Goal: Task Accomplishment & Management: Use online tool/utility

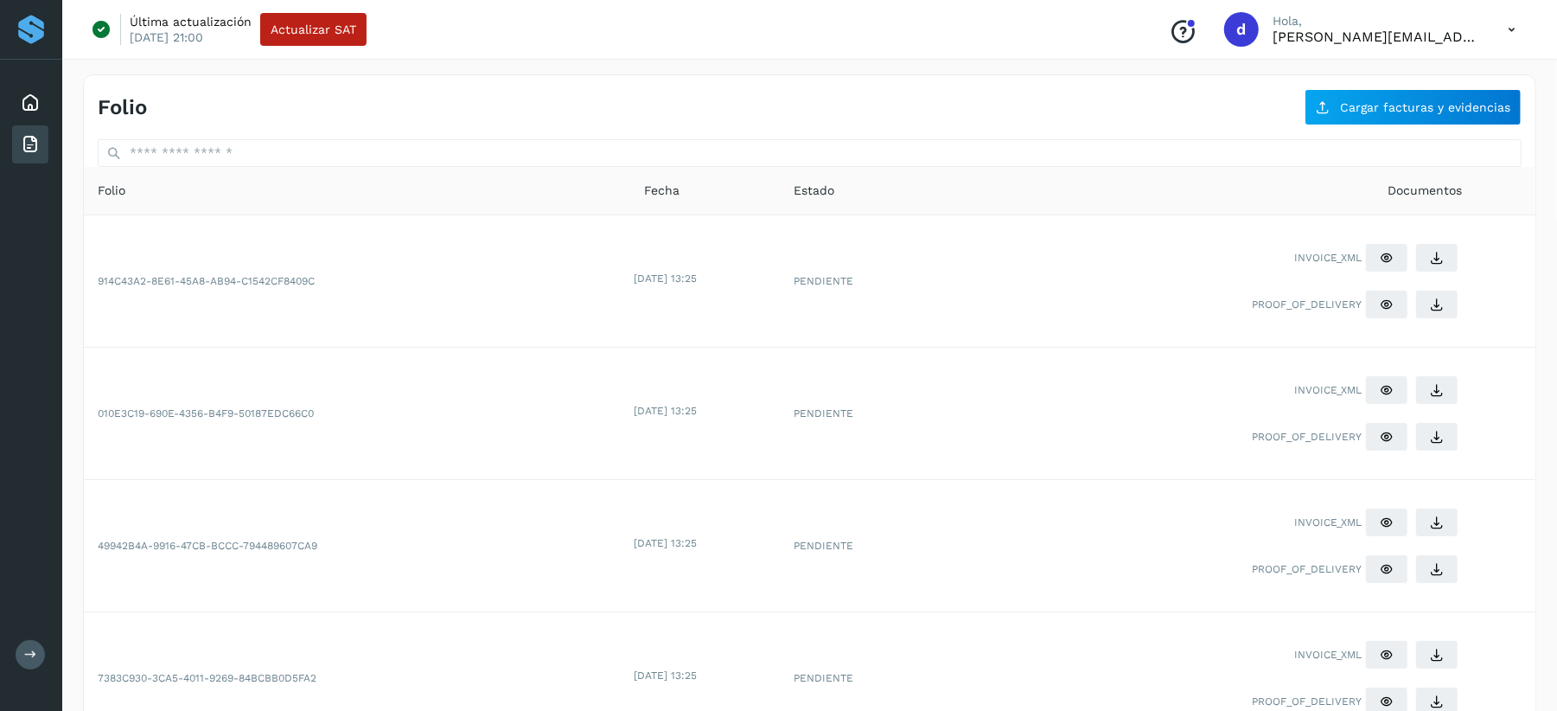
click at [1513, 28] on icon at bounding box center [1511, 29] width 35 height 35
drag, startPoint x: 1416, startPoint y: 115, endPoint x: 1405, endPoint y: 119, distance: 12.0
click at [1416, 114] on div "Cerrar sesión" at bounding box center [1426, 111] width 206 height 33
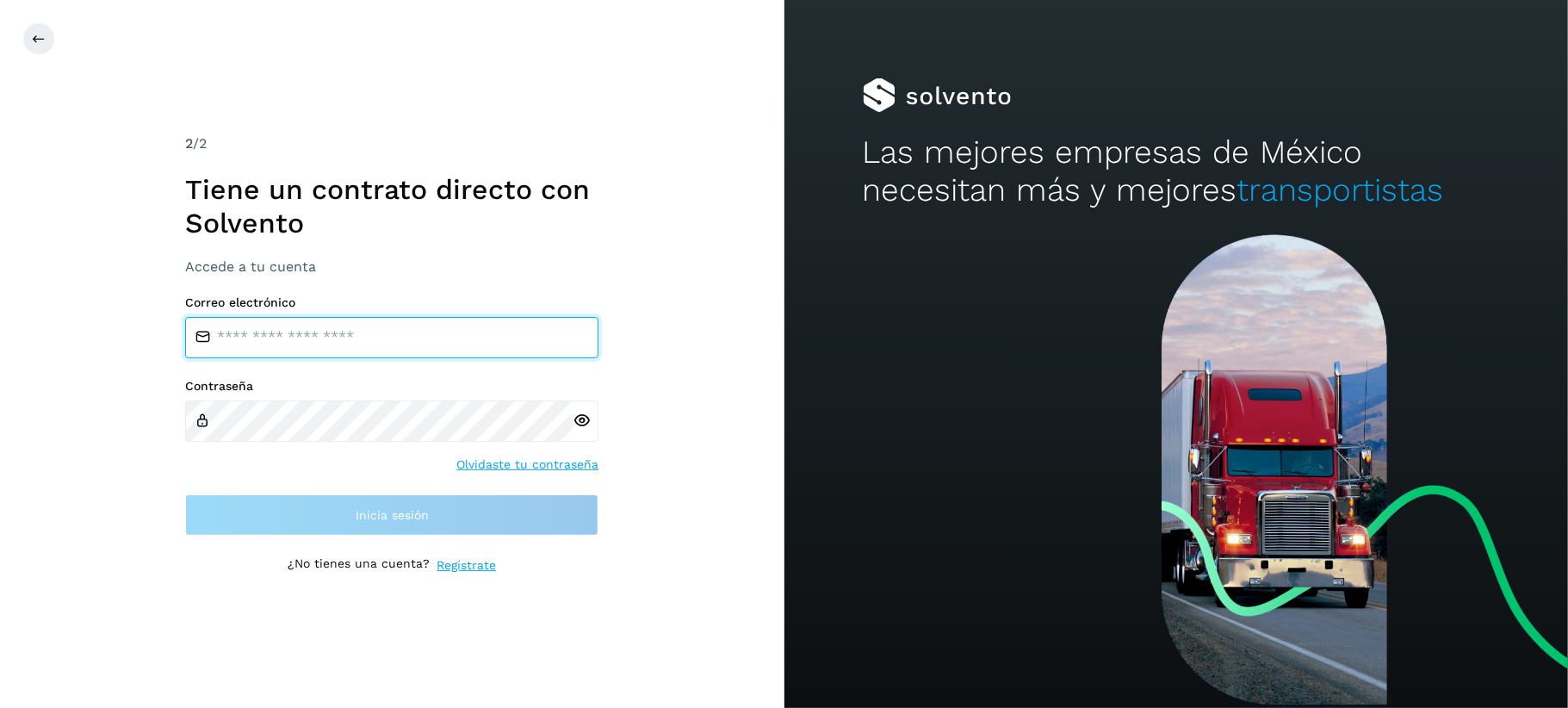
type input "**********"
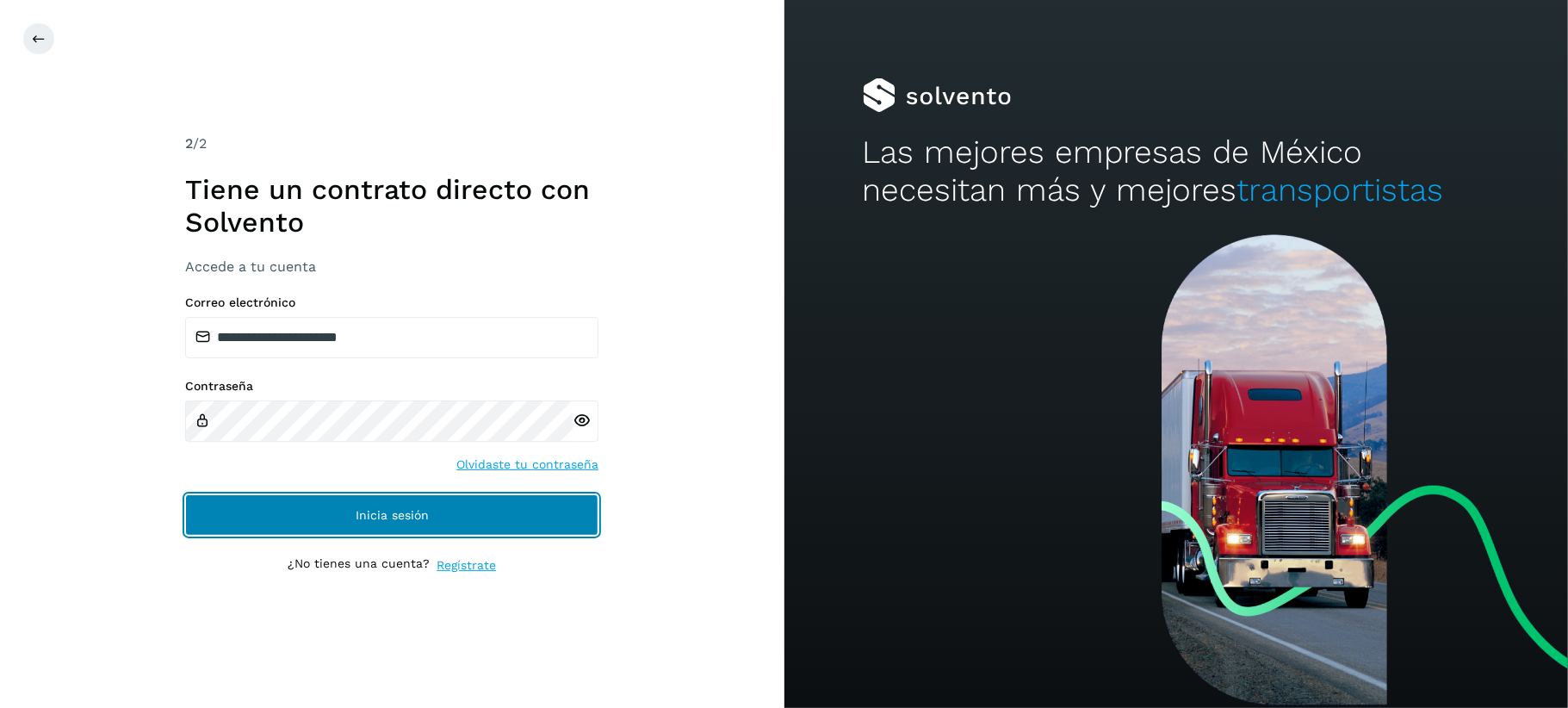
click at [410, 528] on button "Inicia sesión" at bounding box center [392, 514] width 413 height 41
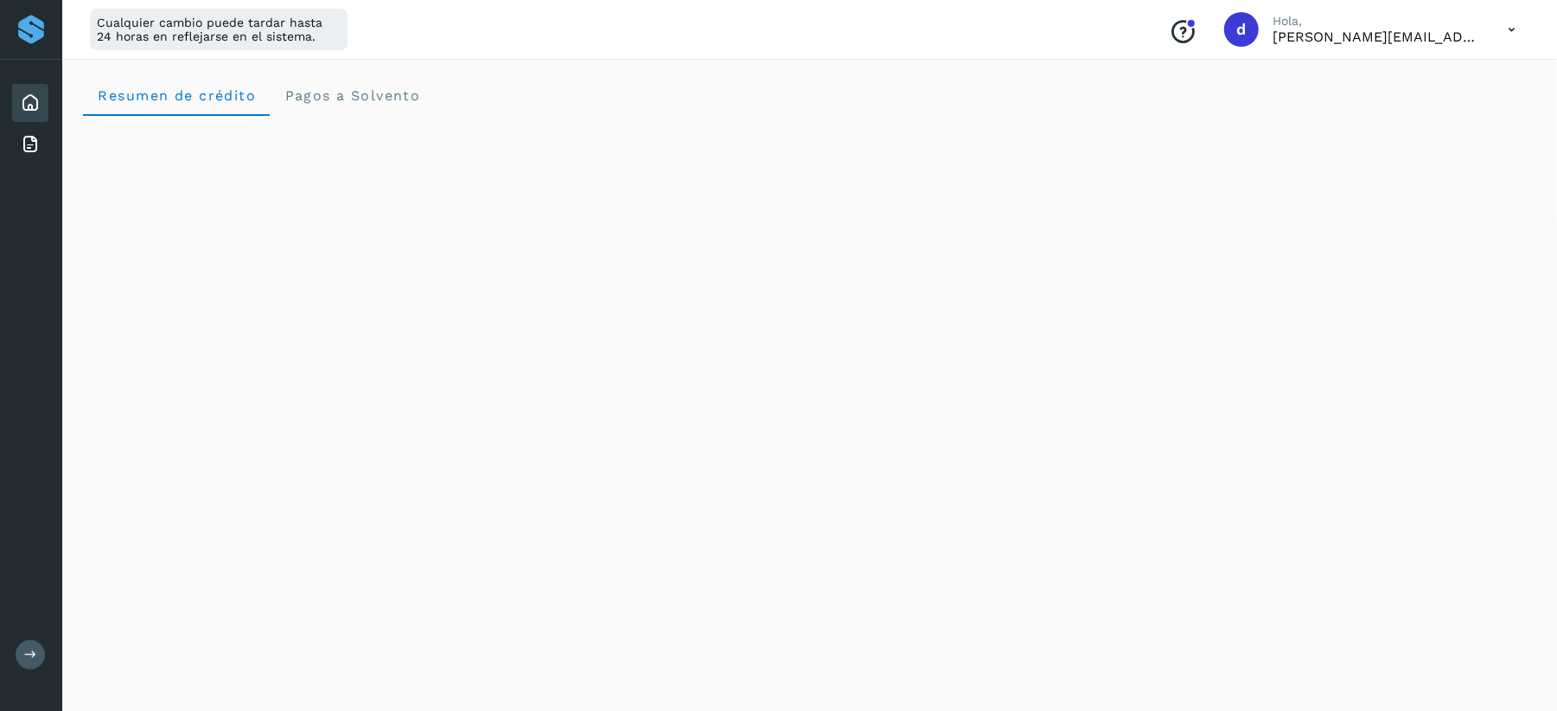
scroll to position [115, 0]
click at [22, 136] on icon at bounding box center [30, 144] width 21 height 21
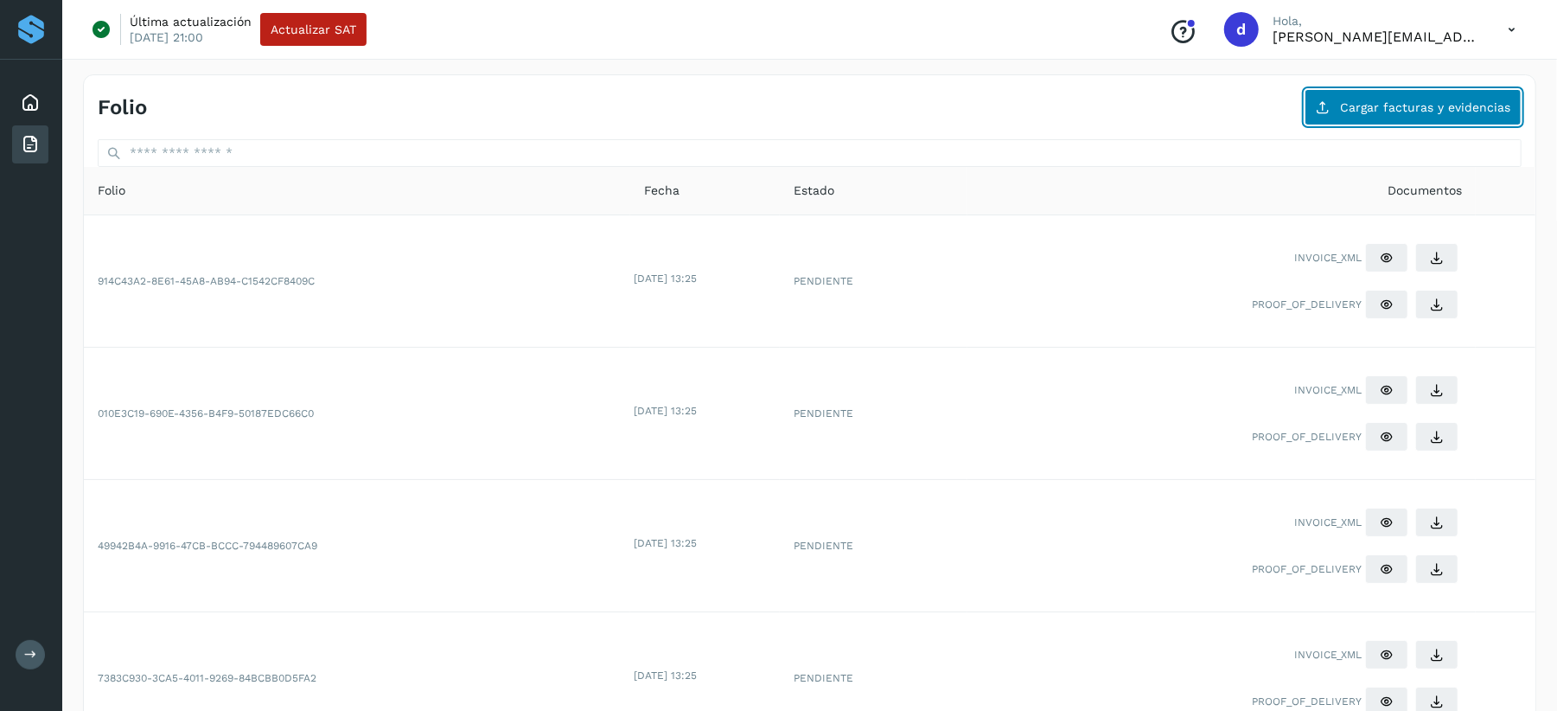
click at [1378, 101] on span "Cargar facturas y evidencias" at bounding box center [1425, 107] width 170 height 12
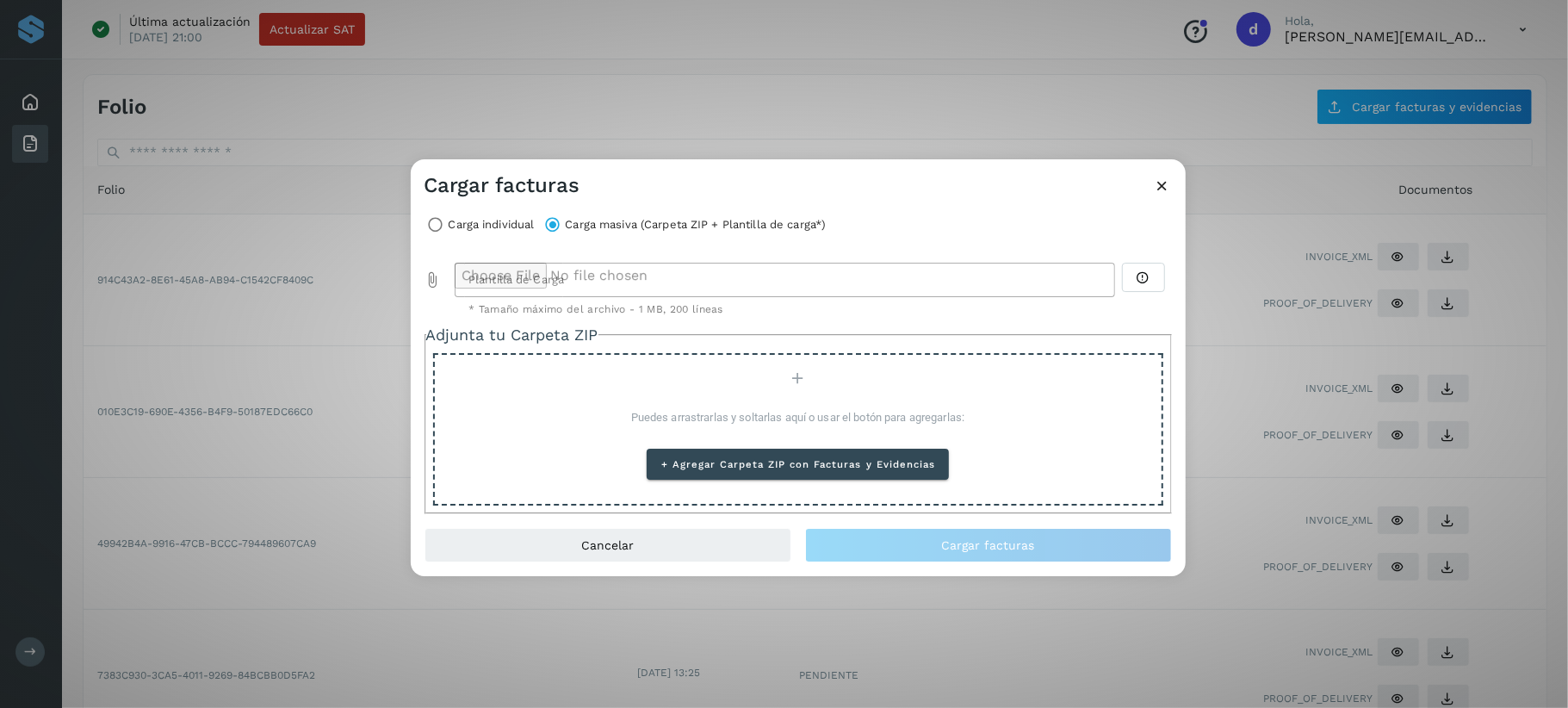
click at [428, 277] on icon "Plantilla de Carga prepended action" at bounding box center [432, 279] width 17 height 17
click at [425, 276] on icon "Plantilla de Carga prepended action" at bounding box center [432, 279] width 17 height 17
type input "**********"
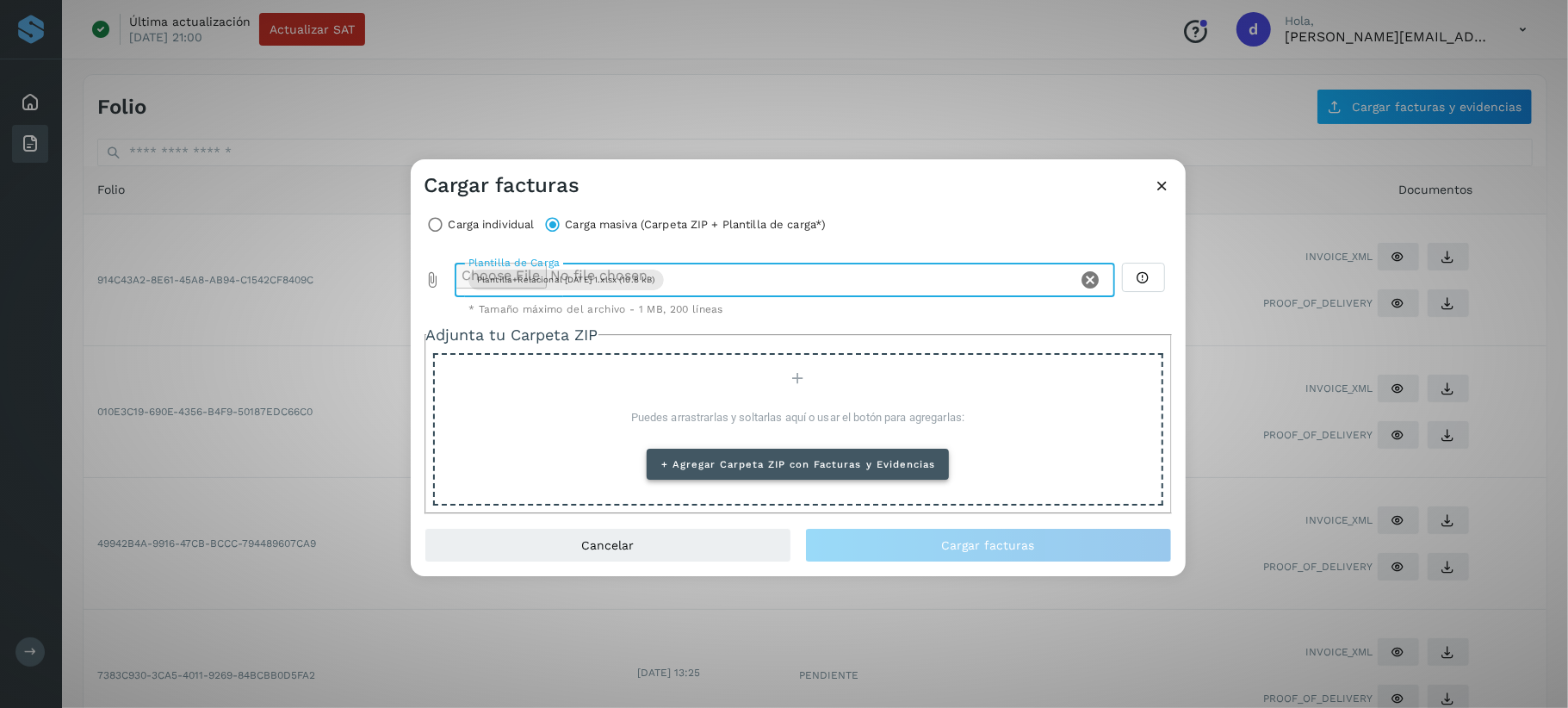
click at [759, 452] on button "+ Agregar Carpeta ZIP con Facturas y Evidencias" at bounding box center [797, 463] width 302 height 31
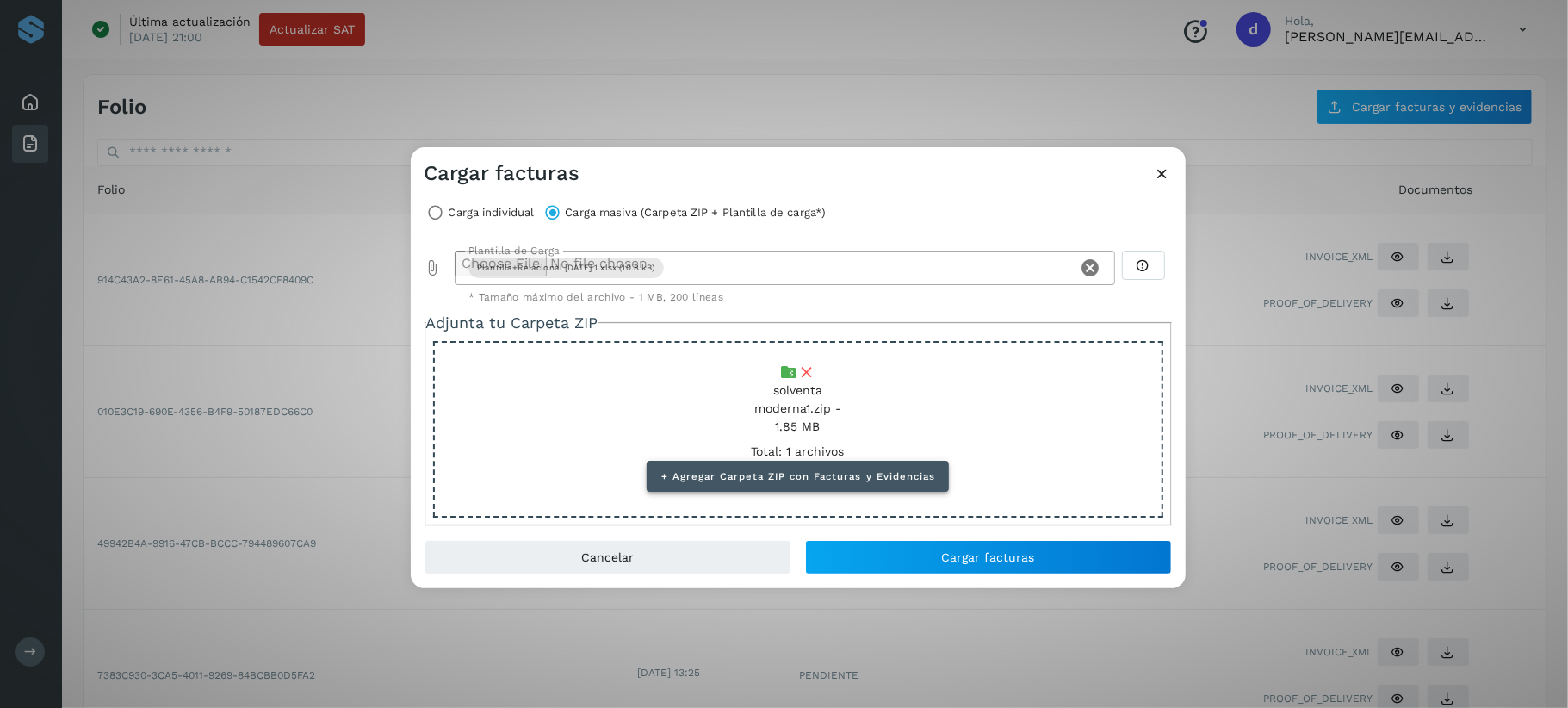
click at [768, 475] on span "+ Agregar Carpeta ZIP con Facturas y Evidencias" at bounding box center [798, 476] width 275 height 12
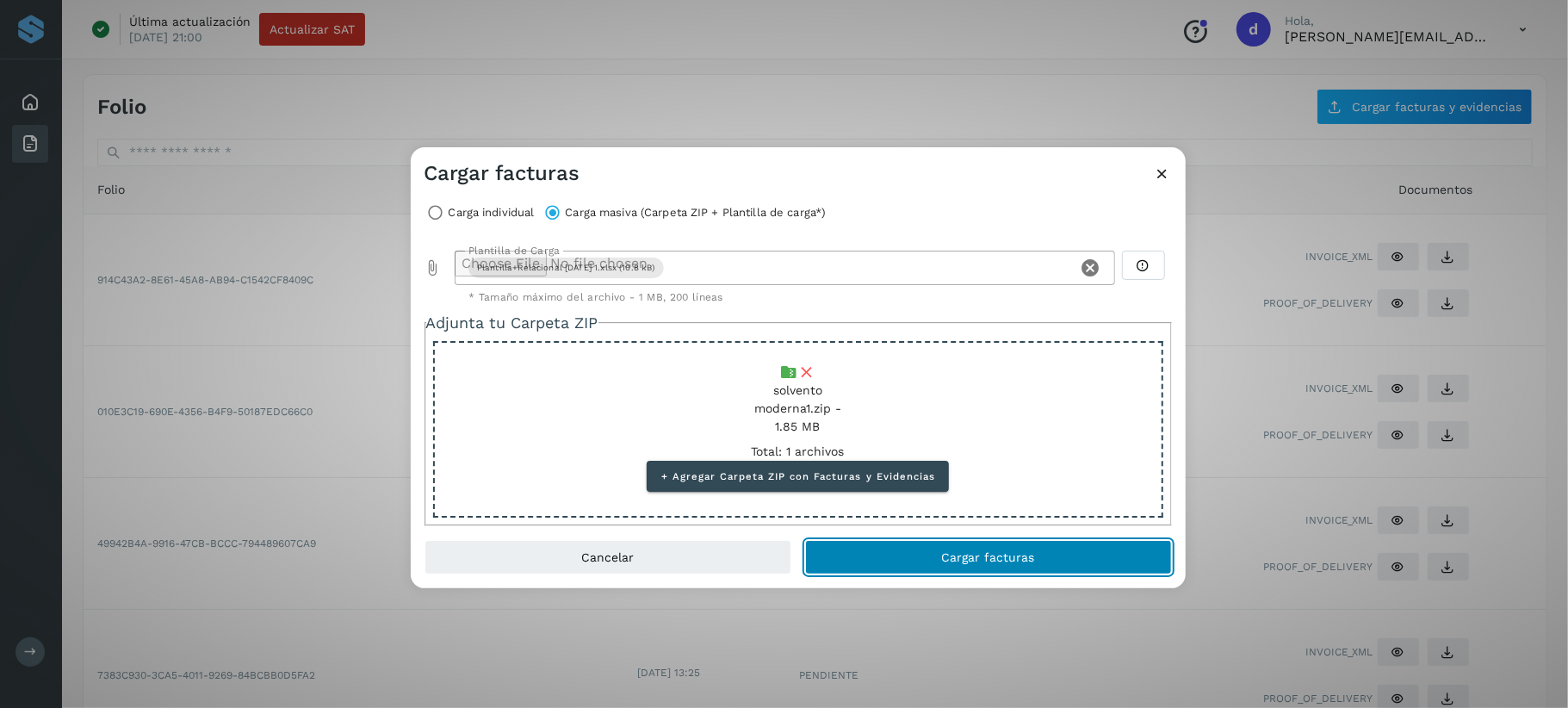
click at [950, 556] on span "Cargar facturas" at bounding box center [988, 557] width 93 height 12
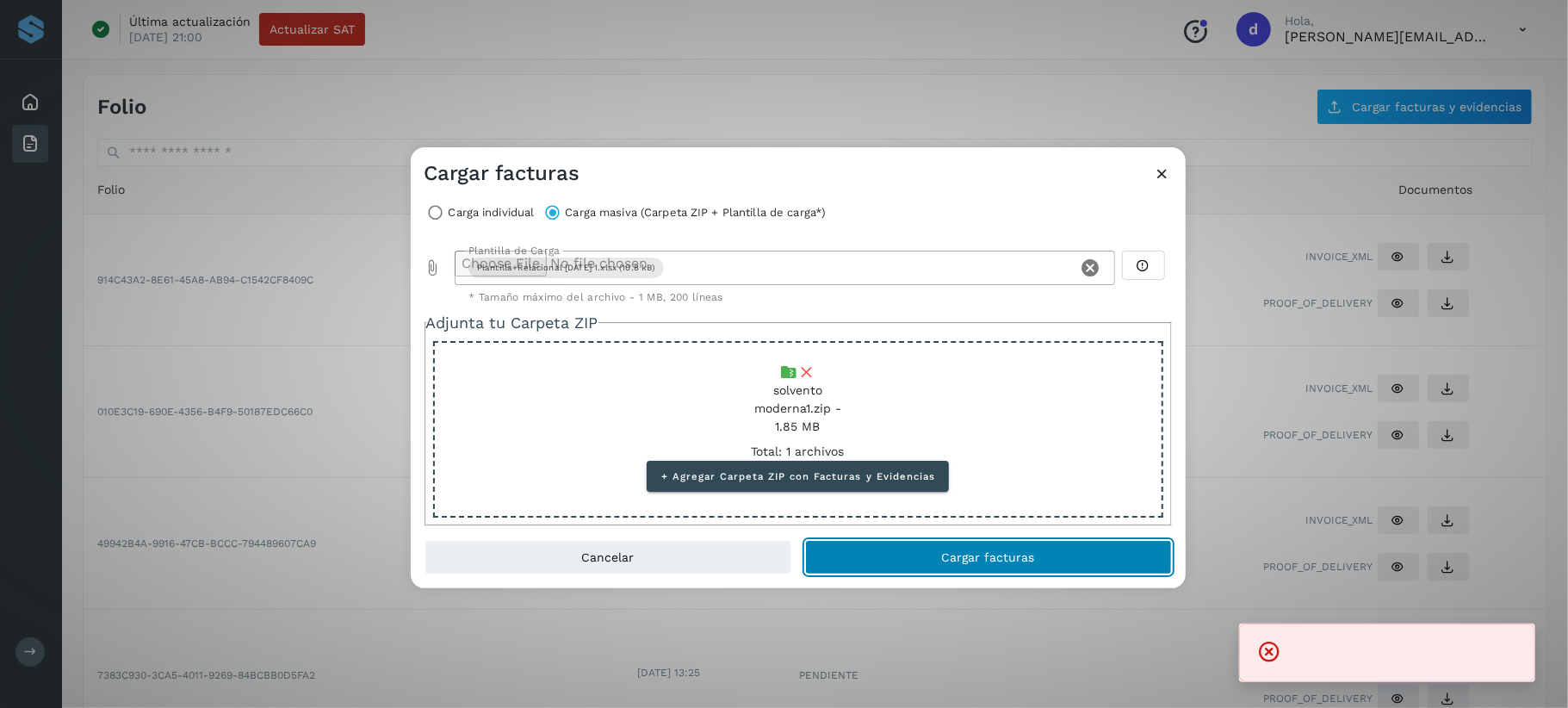
click at [1020, 552] on span "Cargar facturas" at bounding box center [988, 557] width 93 height 12
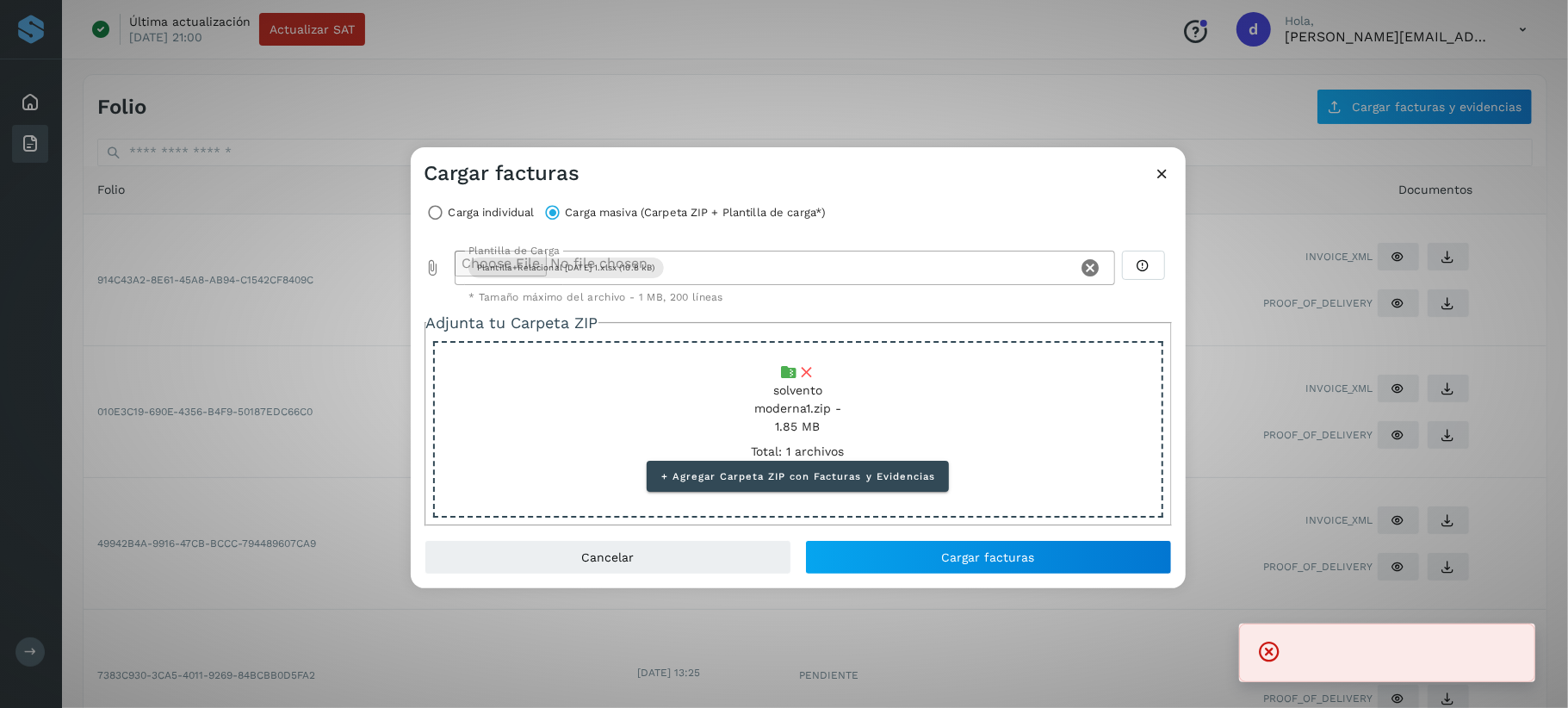
click at [1269, 651] on icon at bounding box center [1269, 651] width 24 height 24
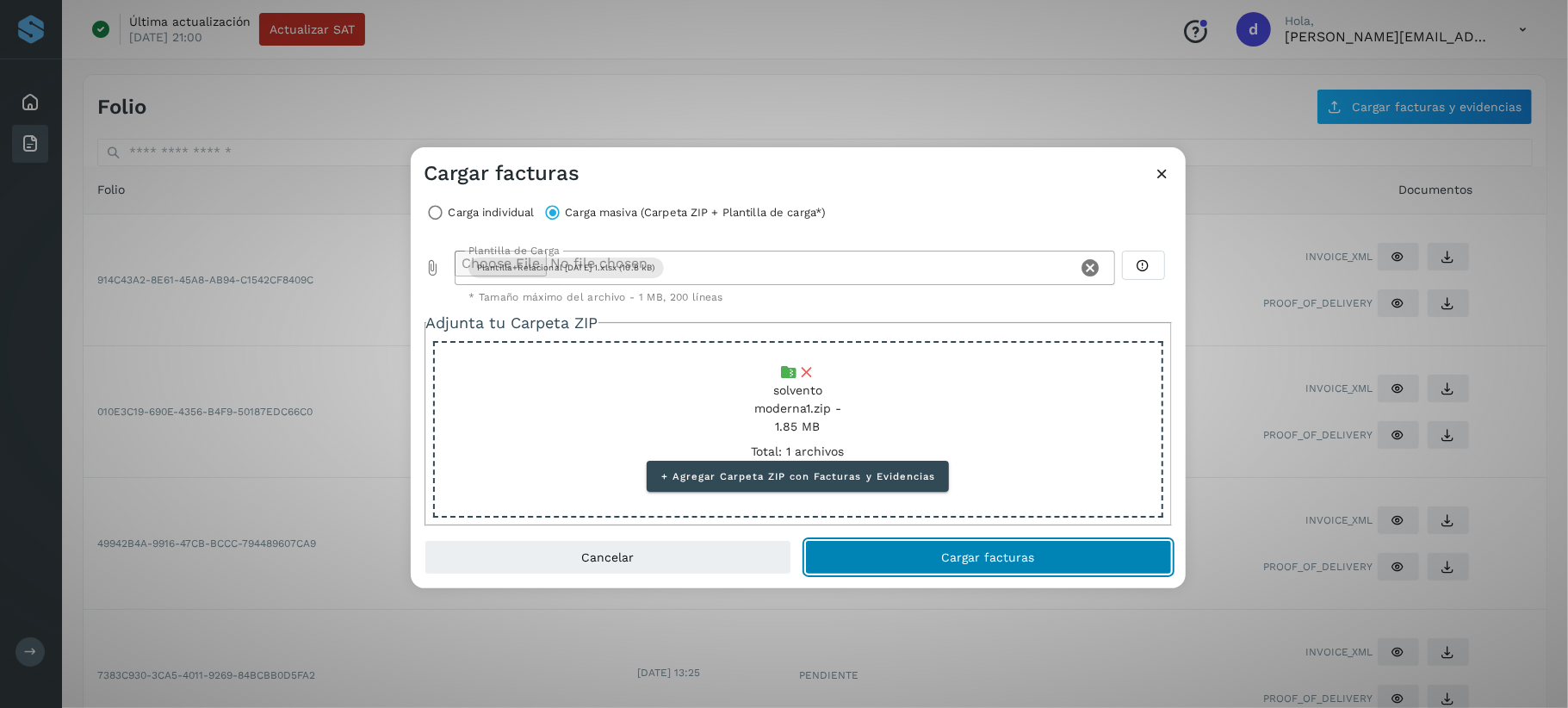
click at [875, 560] on button "Cargar facturas" at bounding box center [988, 557] width 367 height 35
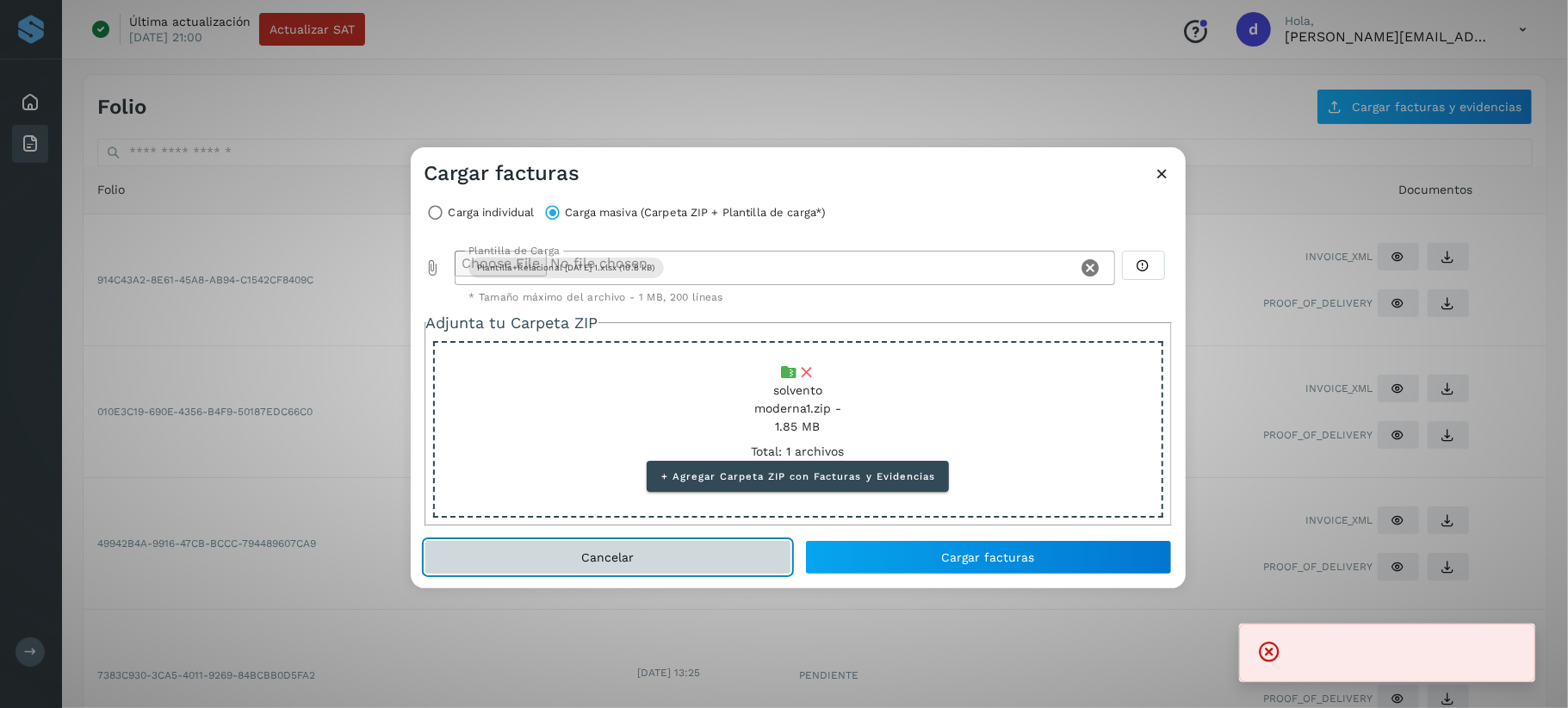
click at [582, 556] on span "Cancelar" at bounding box center [608, 557] width 53 height 12
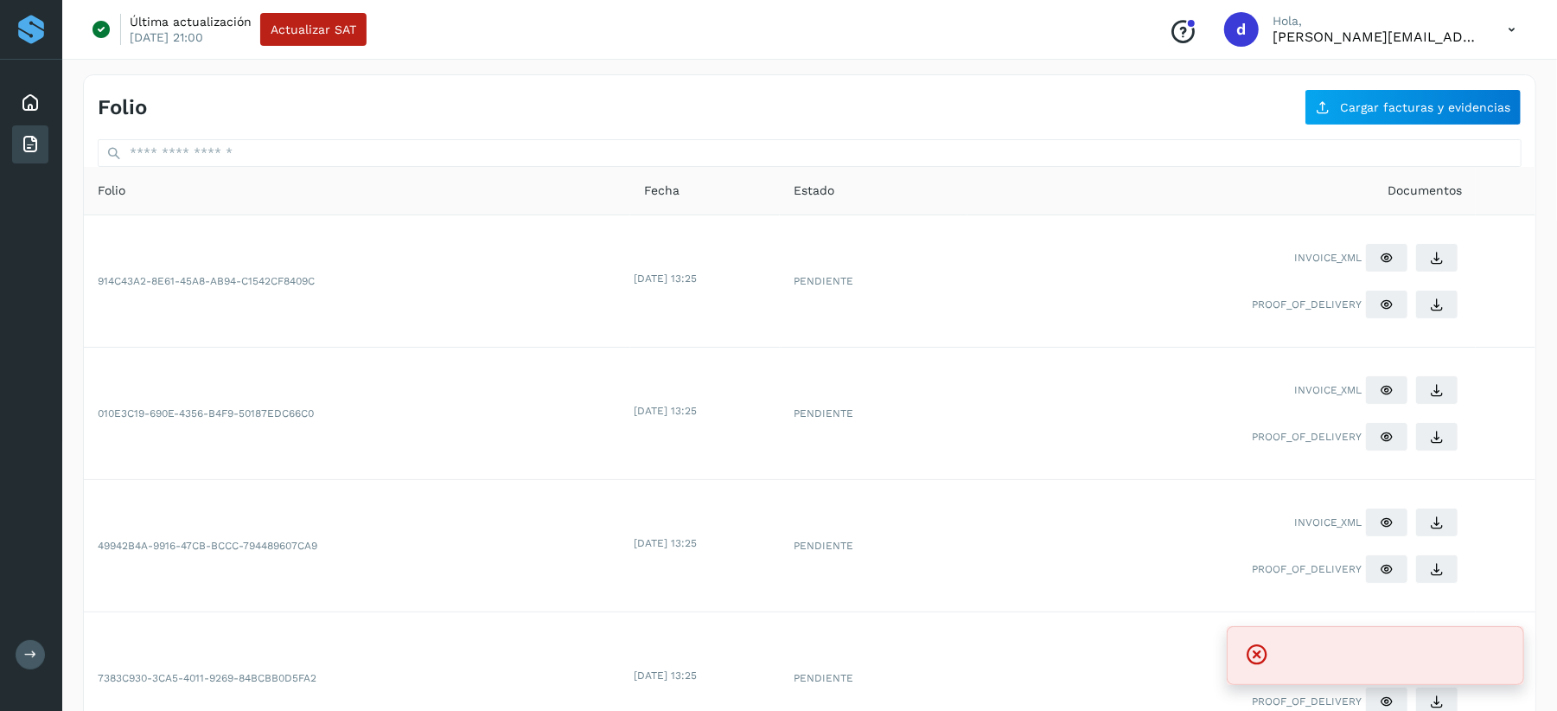
click at [1260, 654] on div "INVOICE_XML" at bounding box center [1222, 654] width 482 height 36
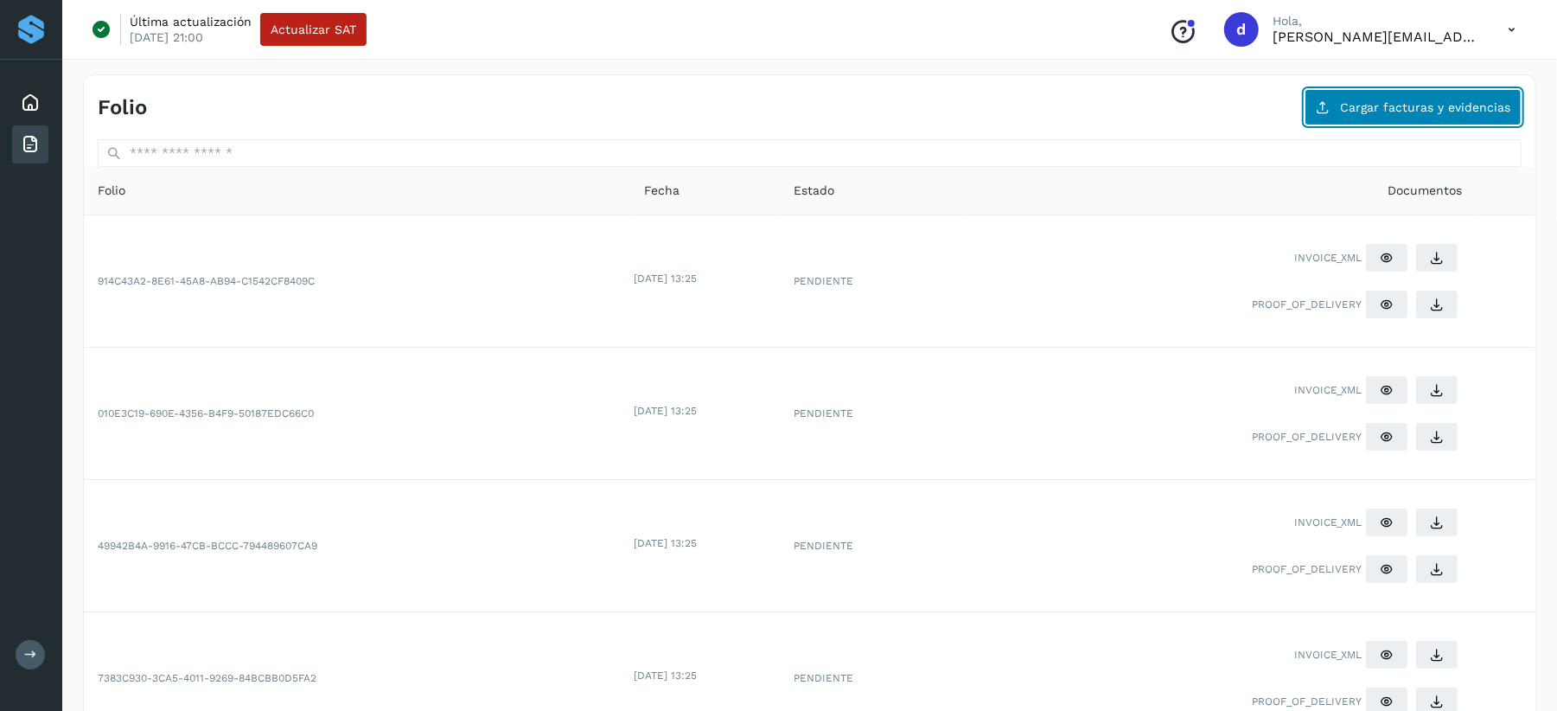
click at [1426, 105] on span "Cargar facturas y evidencias" at bounding box center [1425, 107] width 170 height 12
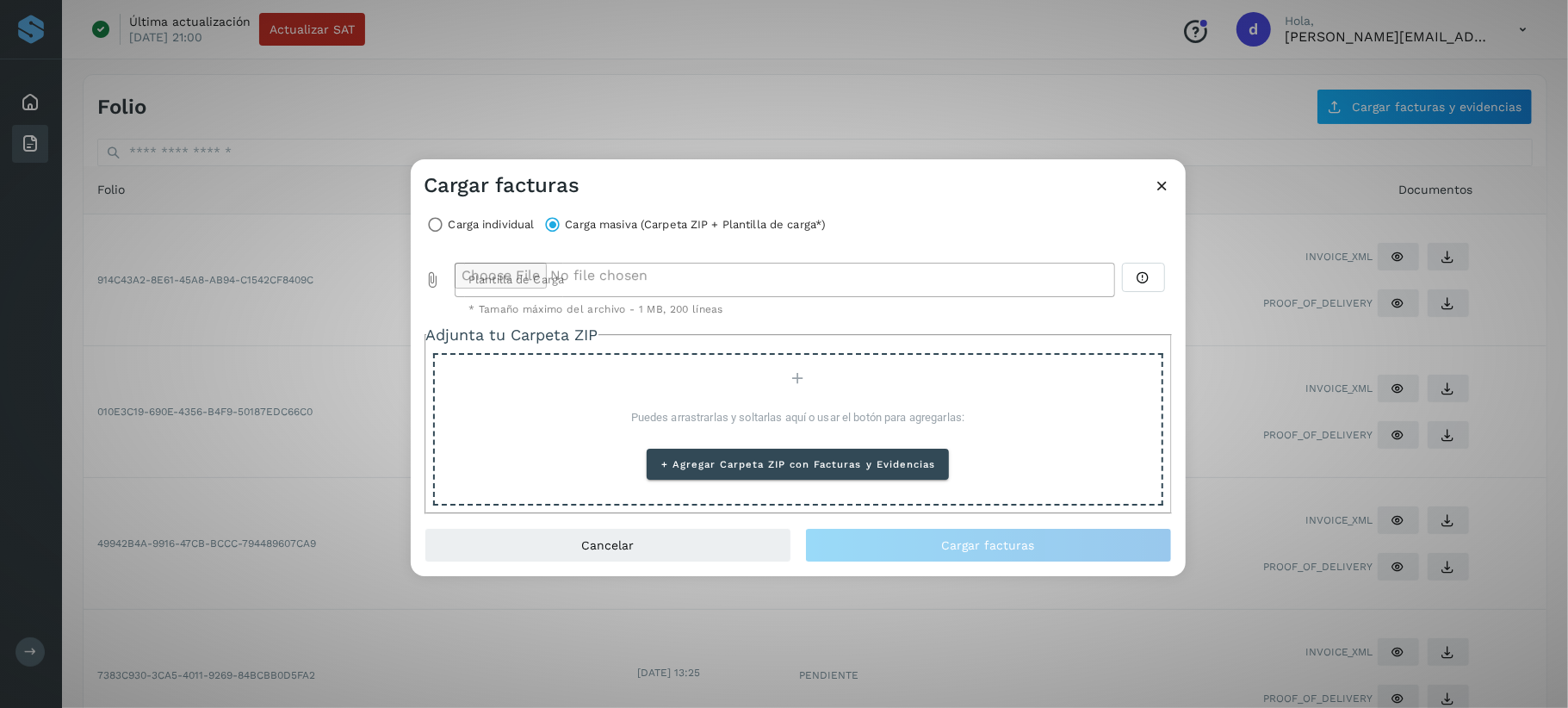
click at [432, 283] on icon "Plantilla de Carga prepended action" at bounding box center [432, 279] width 17 height 17
type input "**********"
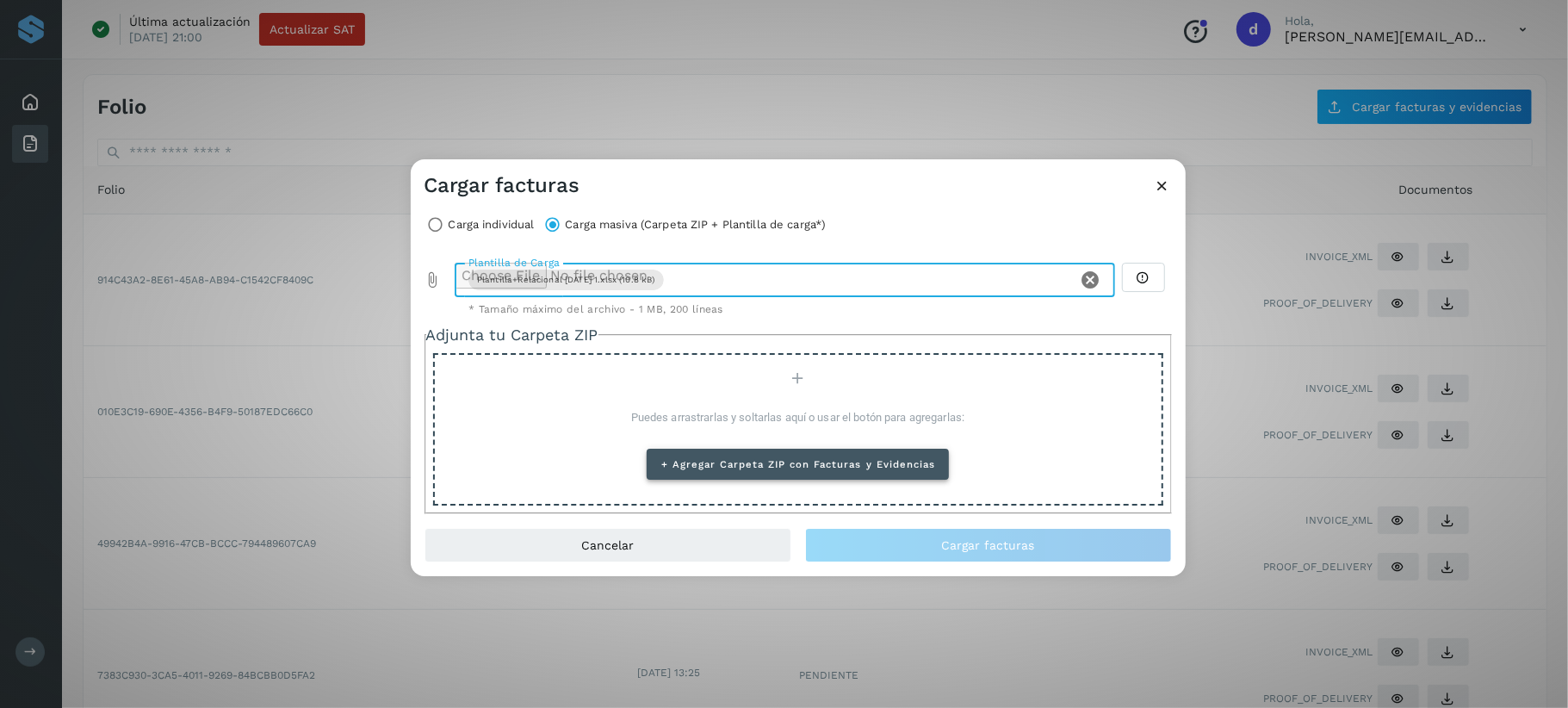
click at [717, 468] on span "+ Agregar Carpeta ZIP con Facturas y Evidencias" at bounding box center [798, 464] width 275 height 12
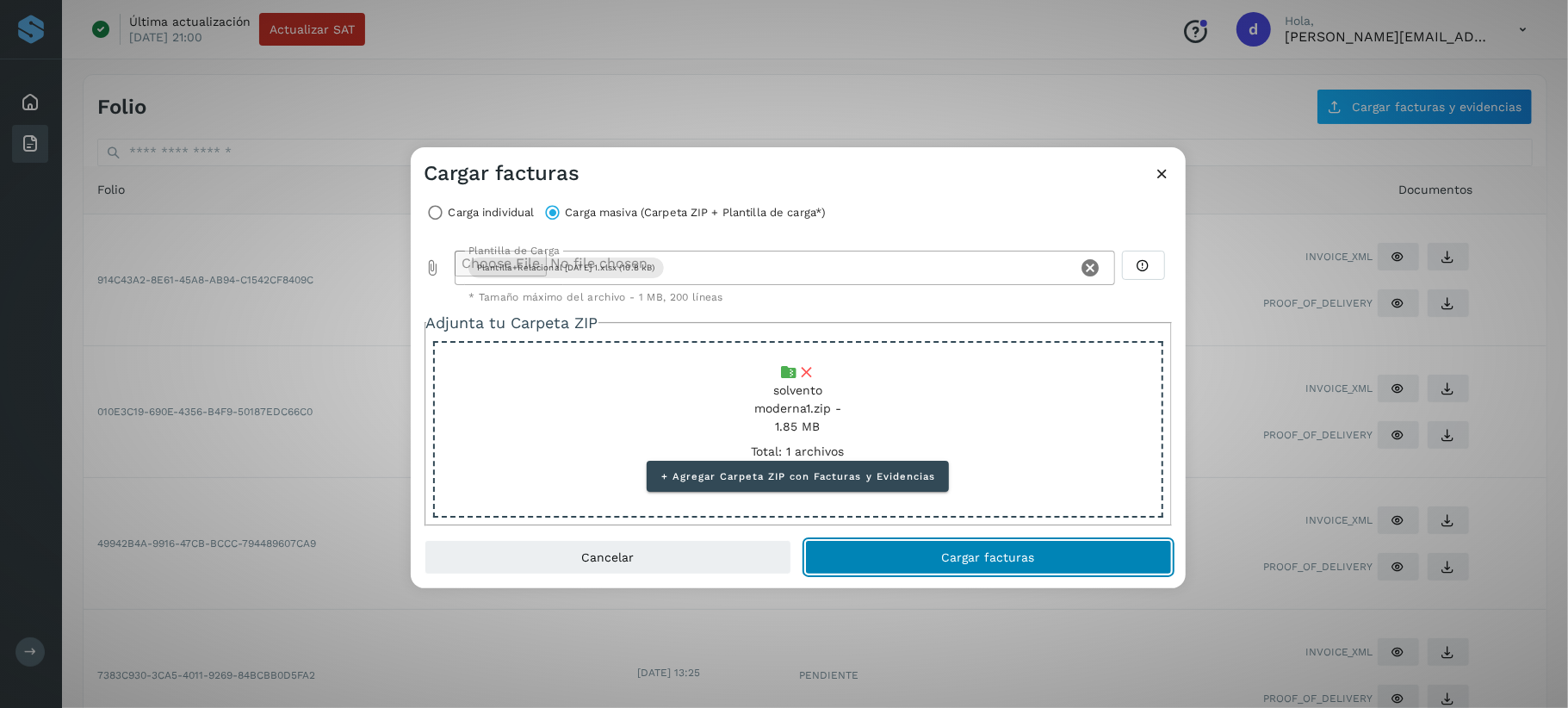
click at [938, 549] on button "Cargar facturas" at bounding box center [988, 557] width 367 height 35
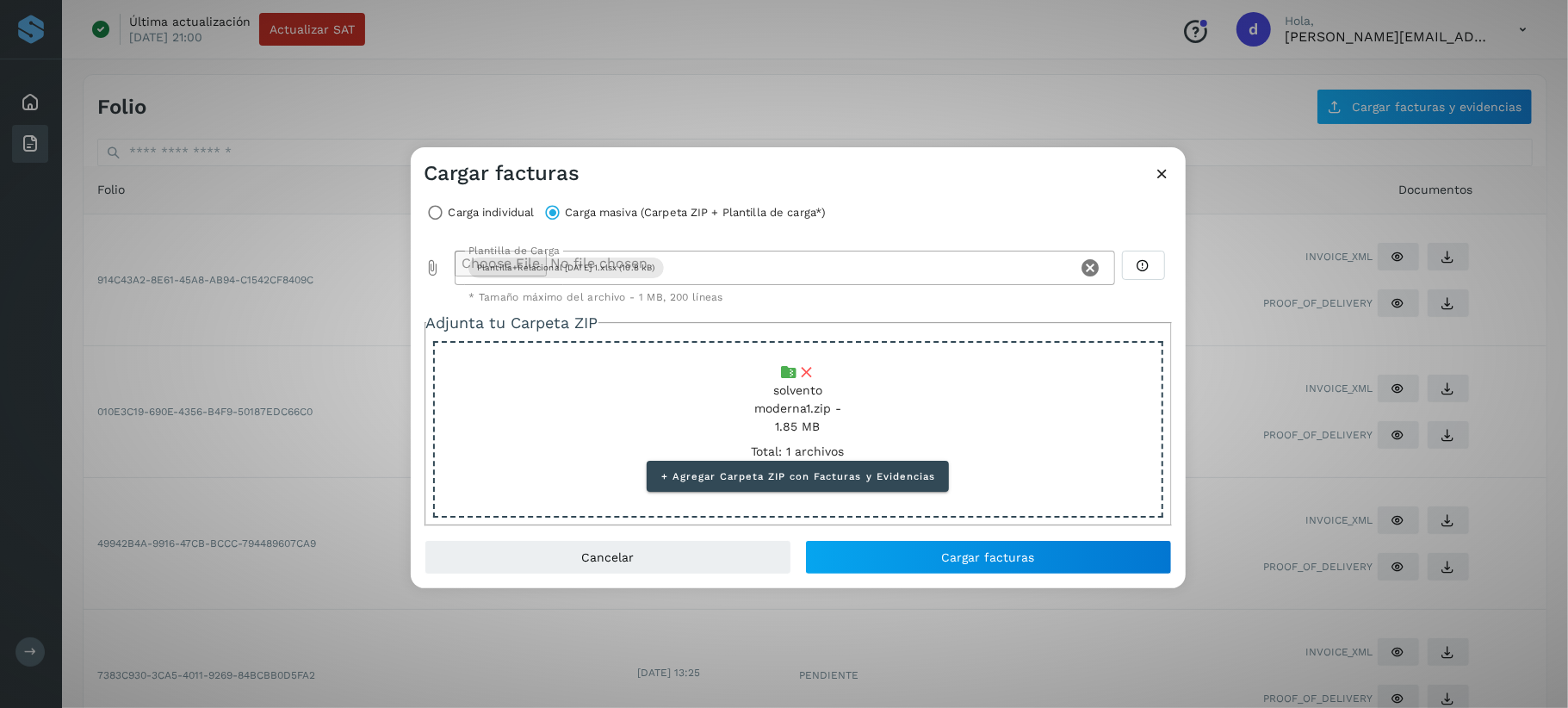
click at [1172, 167] on icon at bounding box center [1164, 173] width 18 height 18
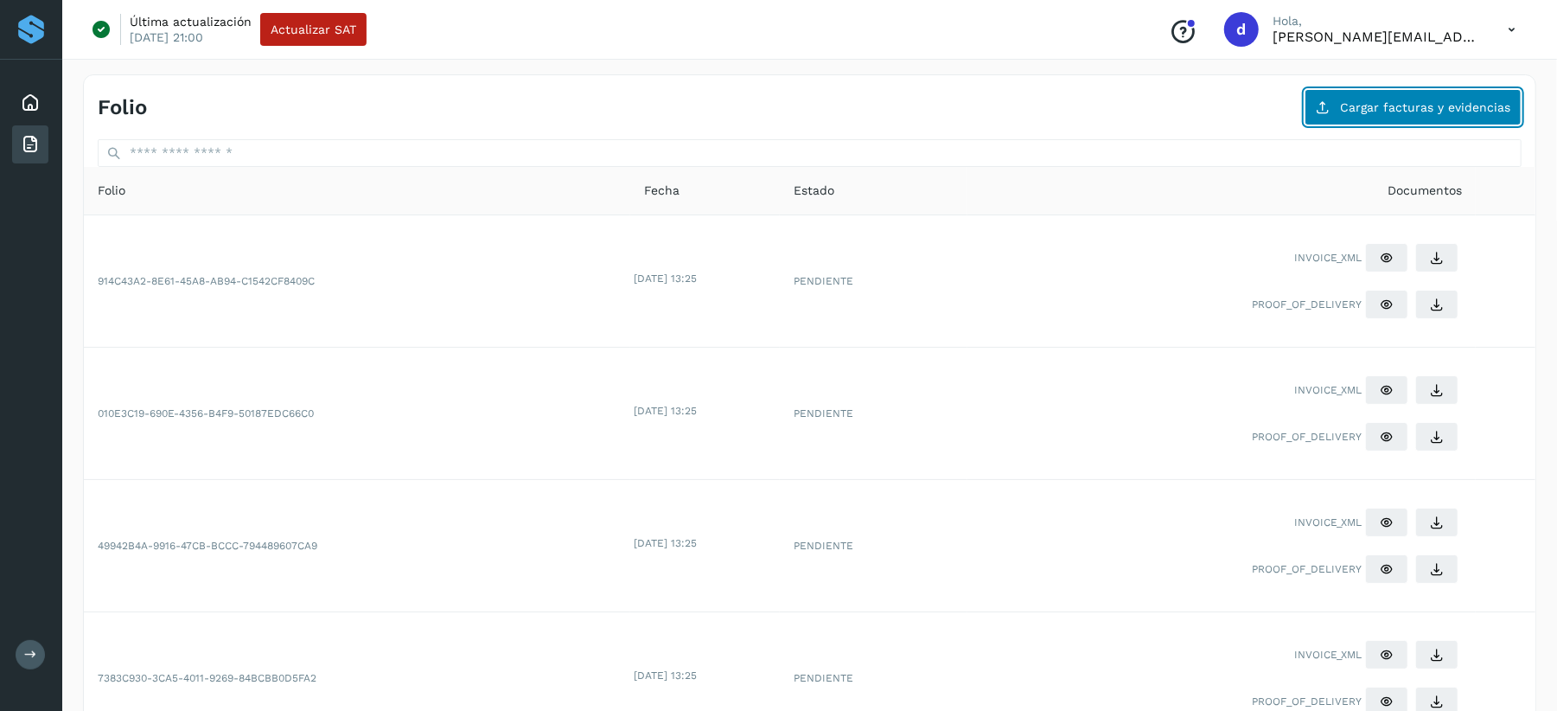
click at [1373, 111] on span "Cargar facturas y evidencias" at bounding box center [1425, 107] width 170 height 12
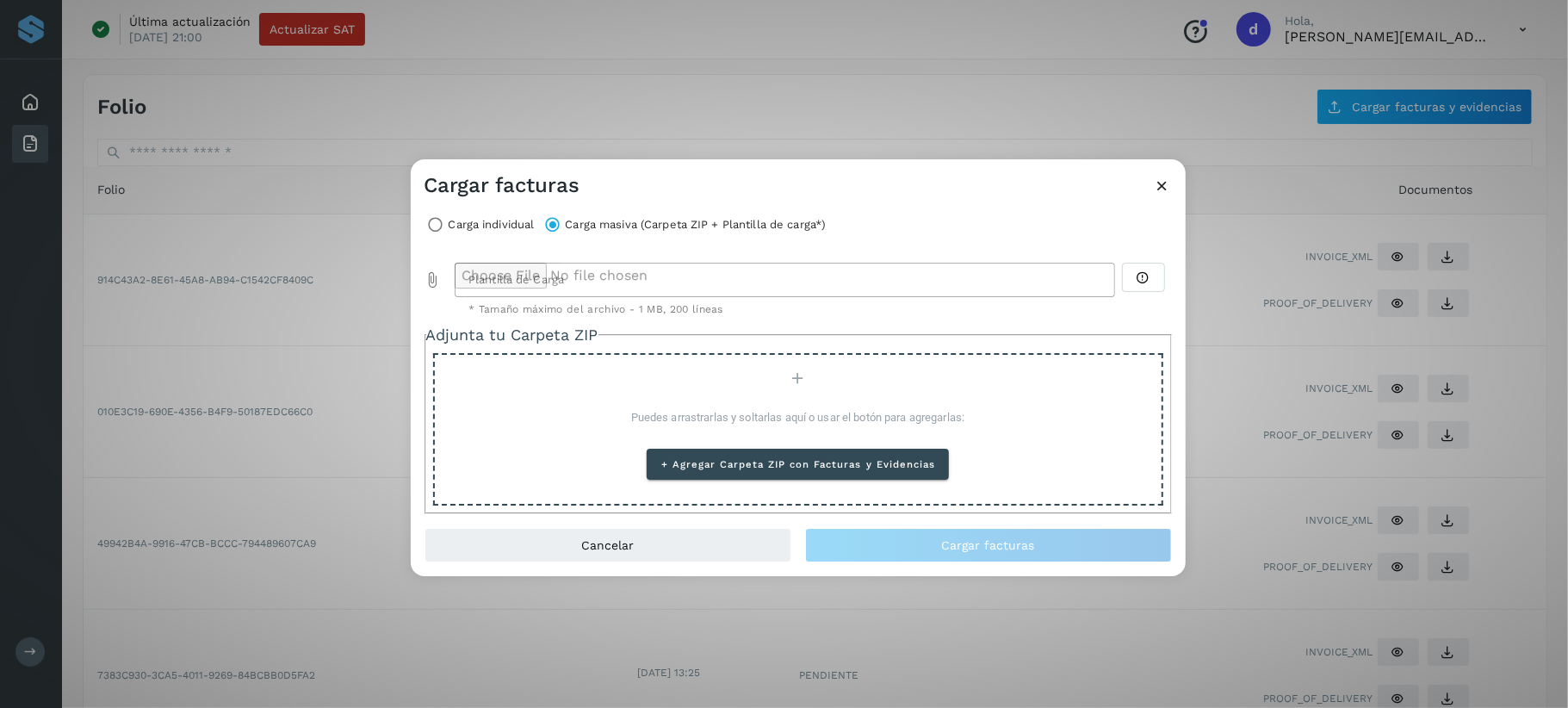
click at [425, 271] on icon "Plantilla de Carga prepended action" at bounding box center [432, 279] width 17 height 17
type input "**********"
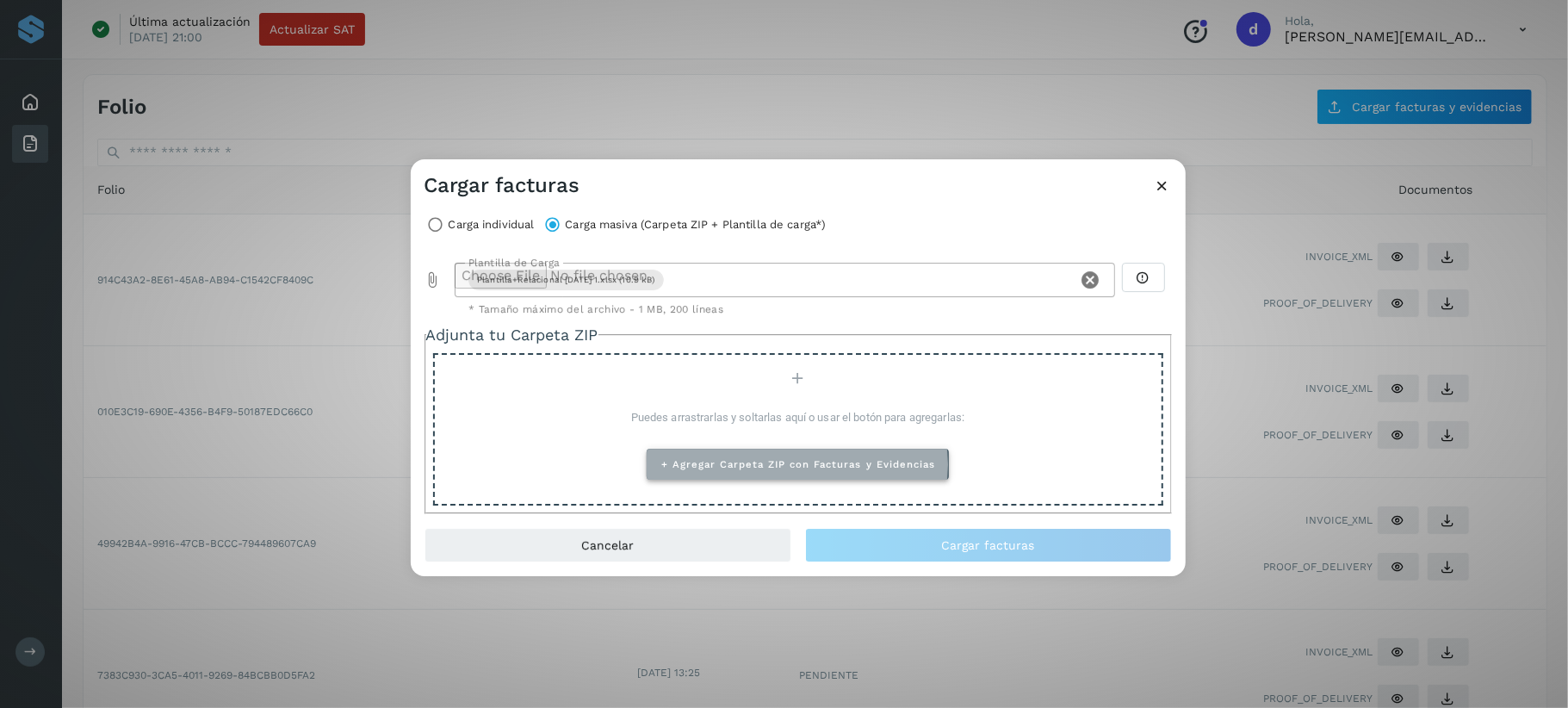
click at [824, 452] on button "+ Agregar Carpeta ZIP con Facturas y Evidencias" at bounding box center [797, 463] width 302 height 31
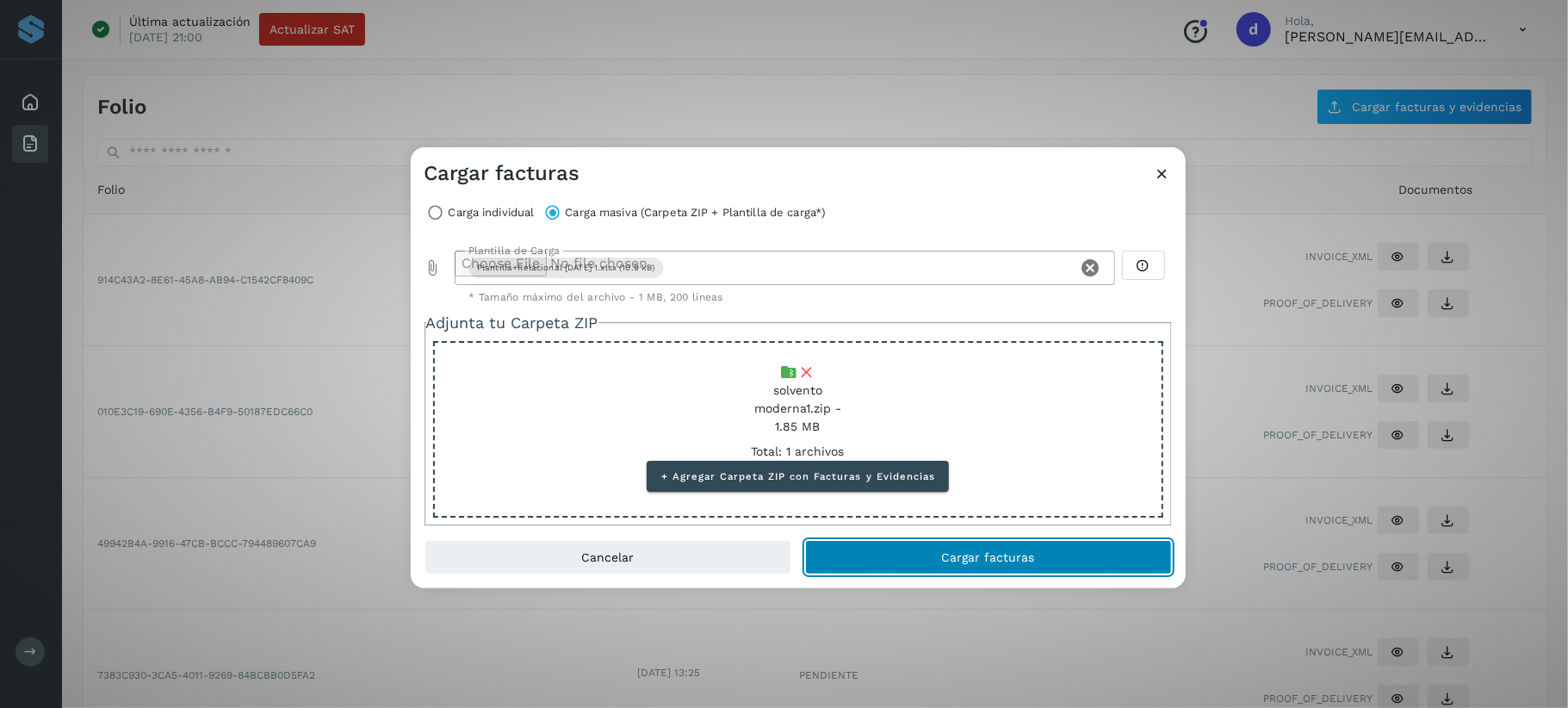
click at [989, 563] on span "Cargar facturas" at bounding box center [988, 557] width 93 height 12
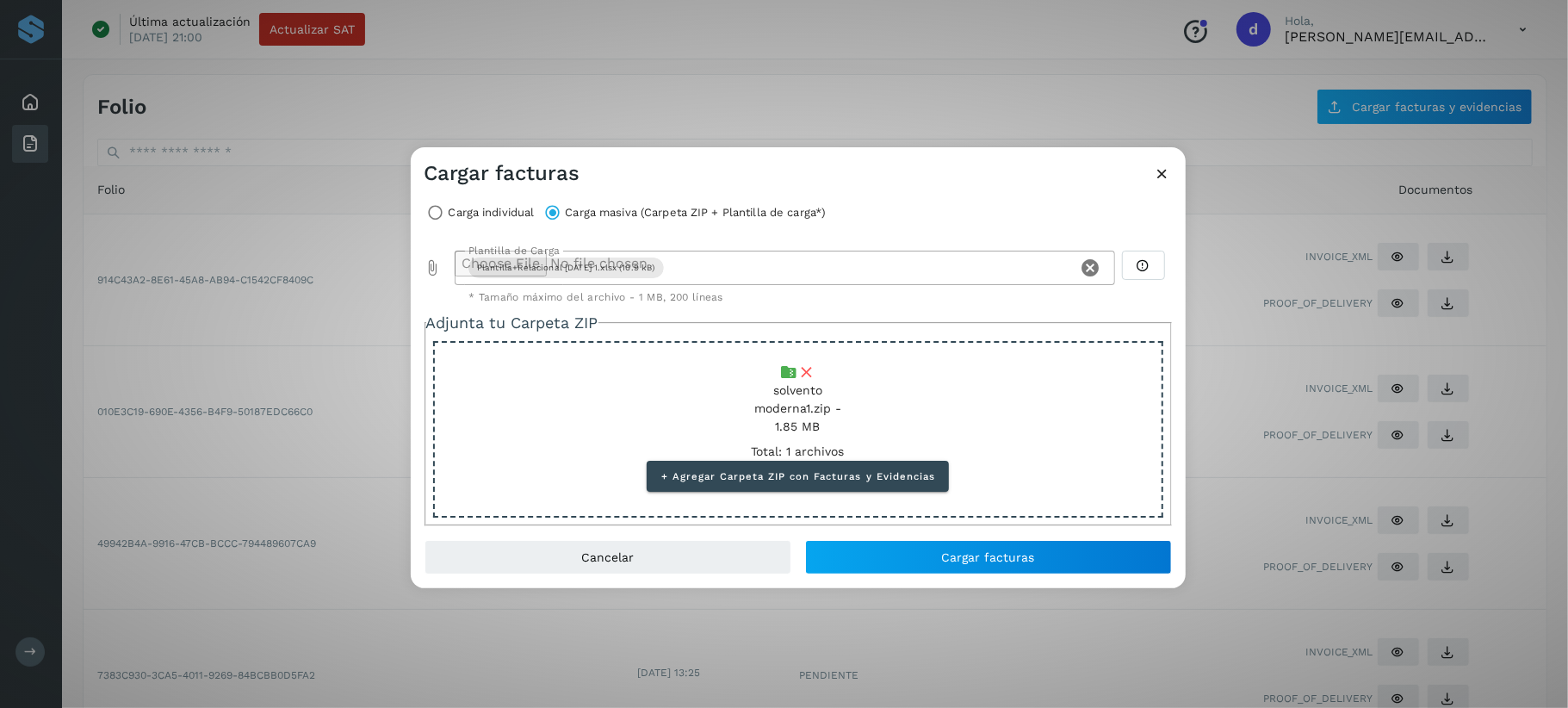
click at [1161, 166] on icon at bounding box center [1164, 173] width 18 height 18
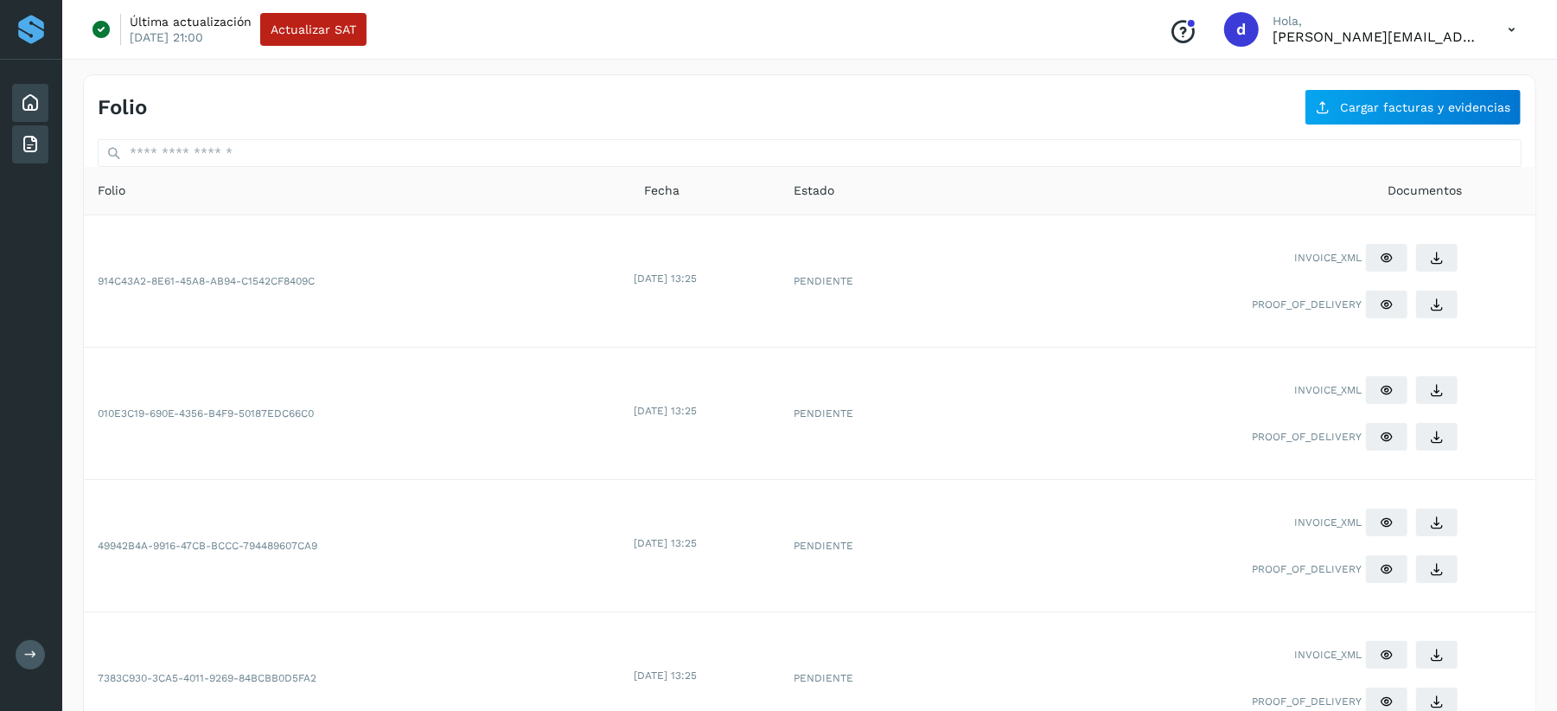
click at [40, 104] on icon at bounding box center [30, 103] width 21 height 21
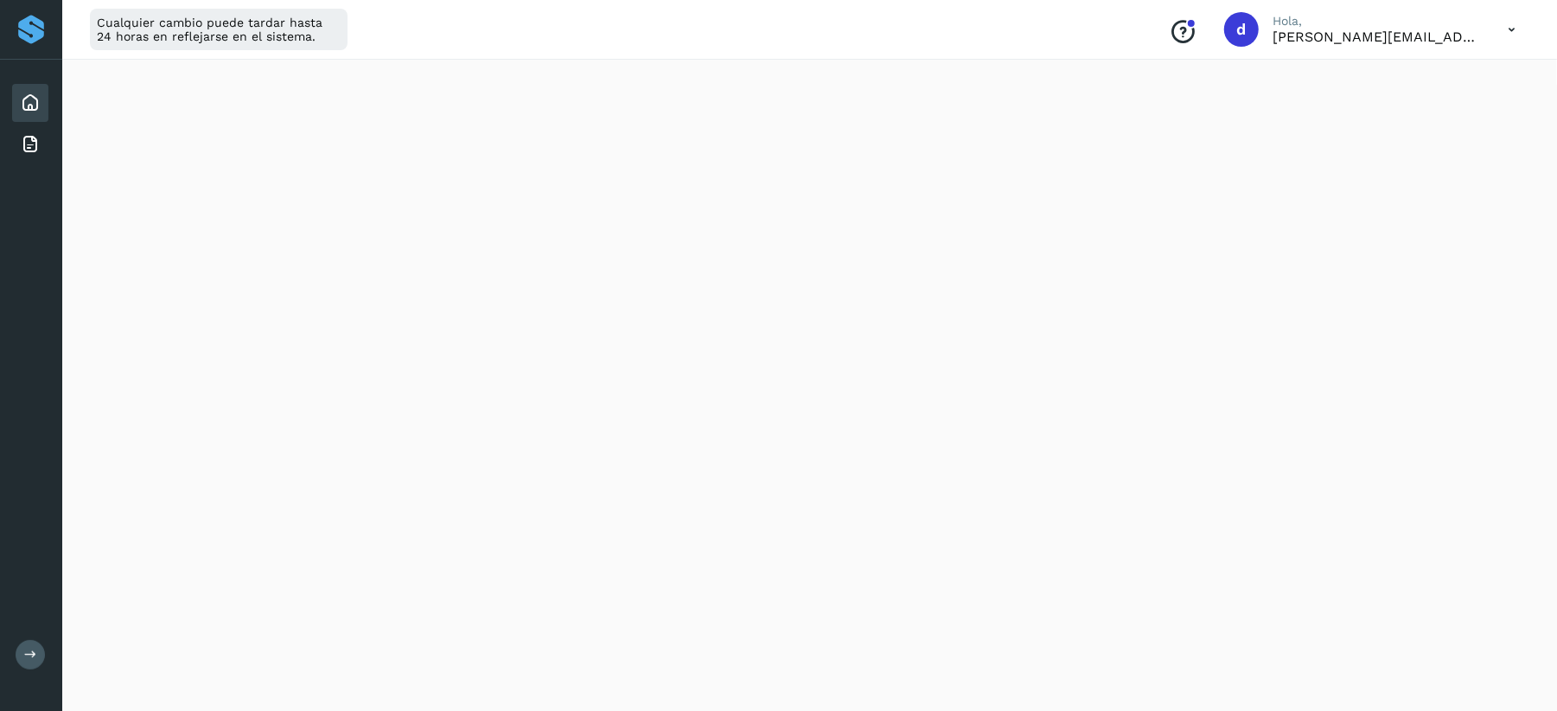
scroll to position [346, 0]
